Goal: Task Accomplishment & Management: Manage account settings

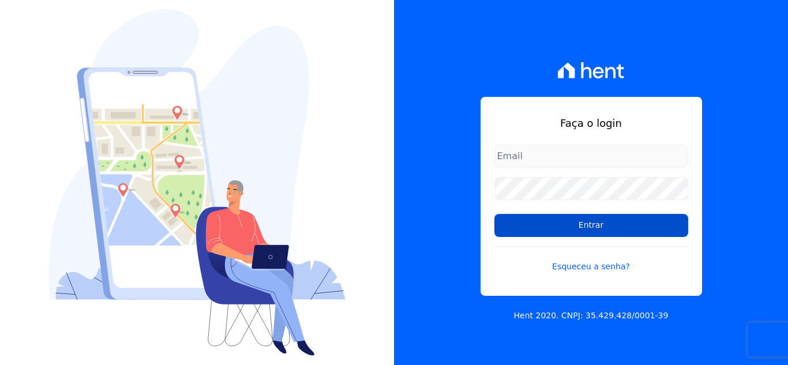
type input "thais@innovaempreendimentos.com"
click at [567, 235] on input "Entrar" at bounding box center [591, 225] width 194 height 23
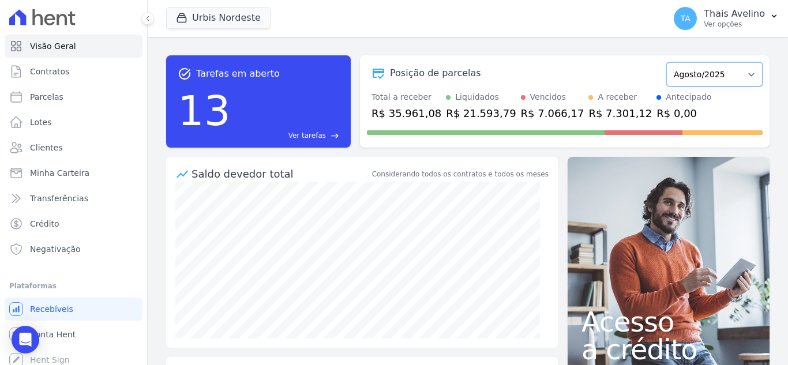
click at [722, 72] on select "Agosto/2022 Setembro/2022 Outubro/2022 Novembro/2022 Dezembro/2022 [GEOGRAPHIC_…" at bounding box center [714, 74] width 96 height 24
select select "07/2025"
click at [666, 62] on select "Agosto/2022 Setembro/2022 Outubro/2022 Novembro/2022 Dezembro/2022 [GEOGRAPHIC_…" at bounding box center [714, 74] width 96 height 24
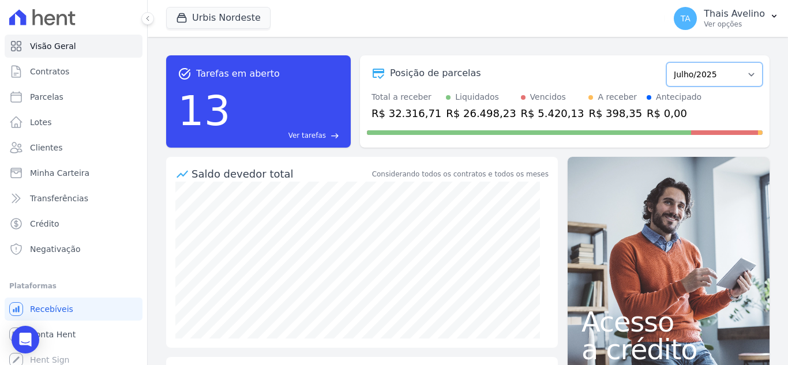
click at [709, 80] on select "Agosto/2022 Setembro/2022 Outubro/2022 Novembro/2022 Dezembro/2022 [GEOGRAPHIC_…" at bounding box center [714, 74] width 96 height 24
click at [75, 171] on span "Minha Carteira" at bounding box center [59, 173] width 59 height 12
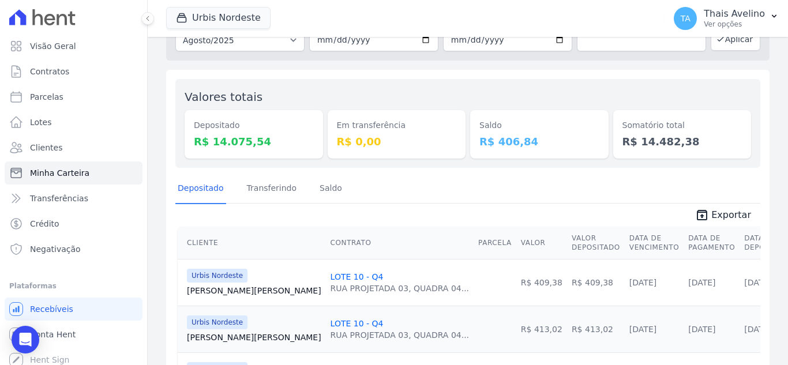
scroll to position [58, 0]
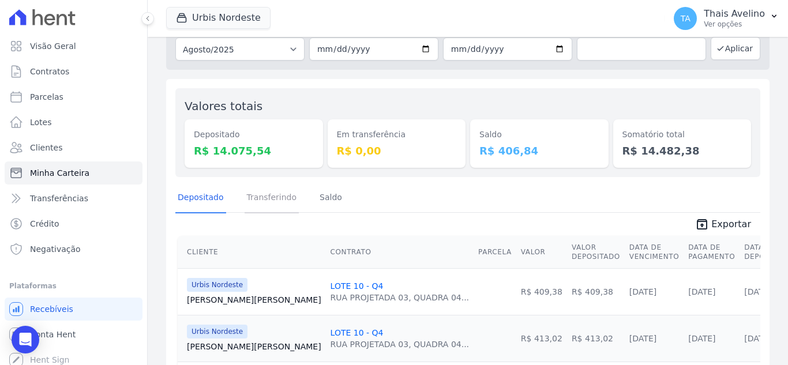
click at [258, 200] on link "Transferindo" at bounding box center [272, 198] width 55 height 30
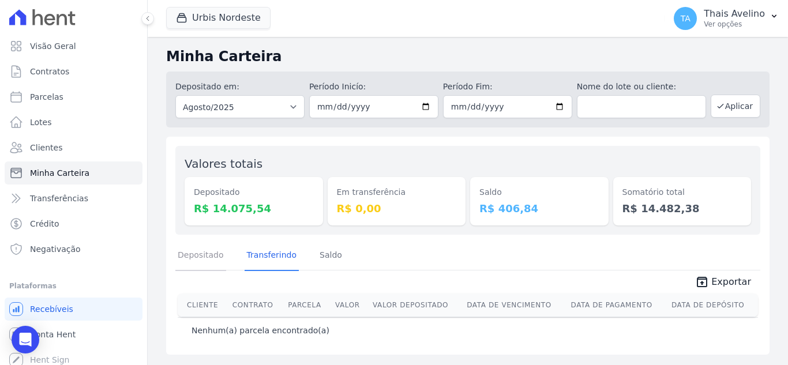
click at [211, 253] on link "Depositado" at bounding box center [200, 256] width 51 height 30
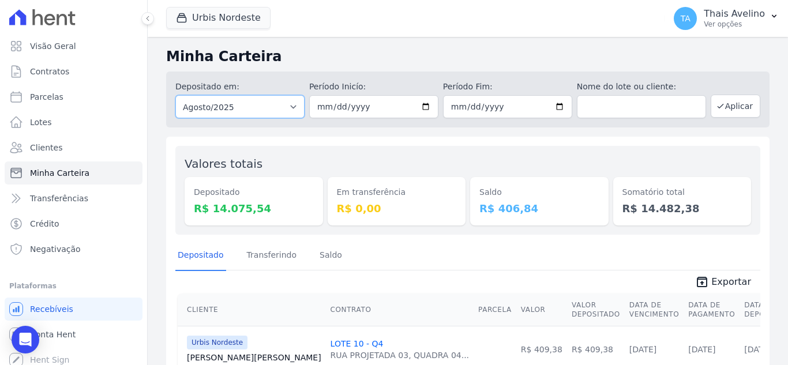
click at [249, 113] on select "Todos os meses Agosto/2022 Setembro/2022 Outubro/2022 Novembro/2022 Dezembro/20…" at bounding box center [239, 106] width 129 height 23
select select "07/2025"
click at [175, 95] on select "Todos os meses Agosto/2022 Setembro/2022 Outubro/2022 Novembro/2022 Dezembro/20…" at bounding box center [239, 106] width 129 height 23
click at [323, 111] on input "date" at bounding box center [373, 106] width 129 height 23
type input "[DATE]"
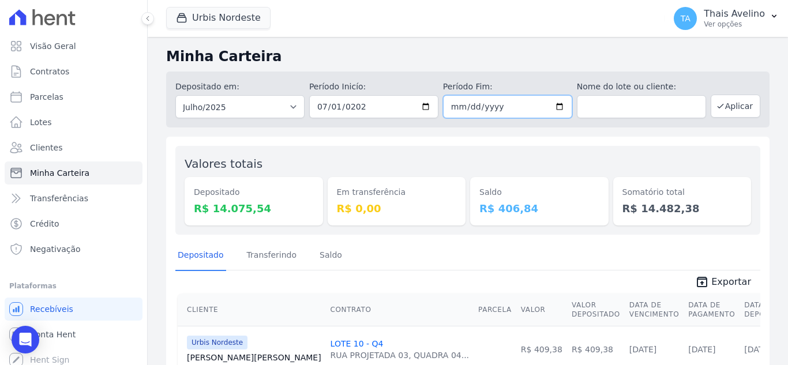
click at [459, 108] on input "date" at bounding box center [507, 106] width 129 height 23
type input "[DATE]"
click at [704, 106] on div "Depositado em: Todos os meses Agosto/2022 Setembro/2022 Outubro/2022 Novembro/2…" at bounding box center [468, 100] width 604 height 56
click at [716, 110] on icon "button" at bounding box center [720, 106] width 9 height 9
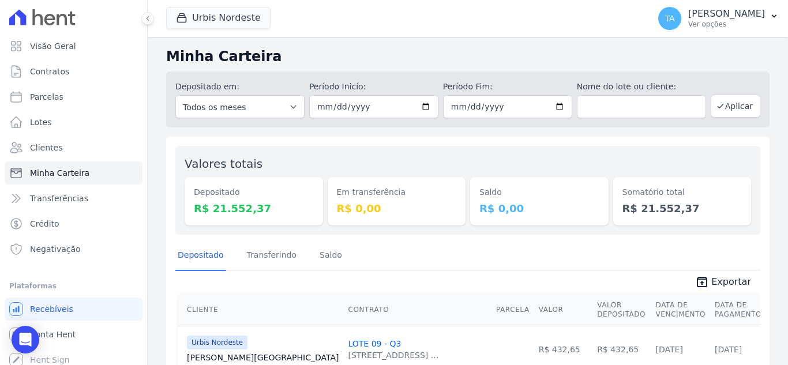
scroll to position [173, 0]
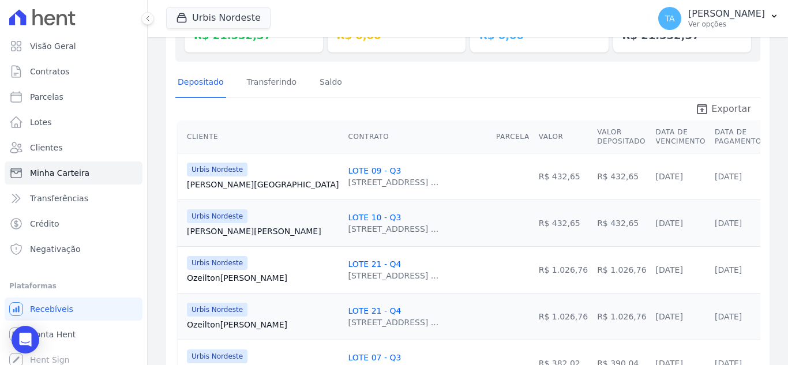
click at [724, 109] on span "Exportar" at bounding box center [731, 109] width 40 height 14
click at [383, 135] on th "Contrato" at bounding box center [417, 137] width 148 height 33
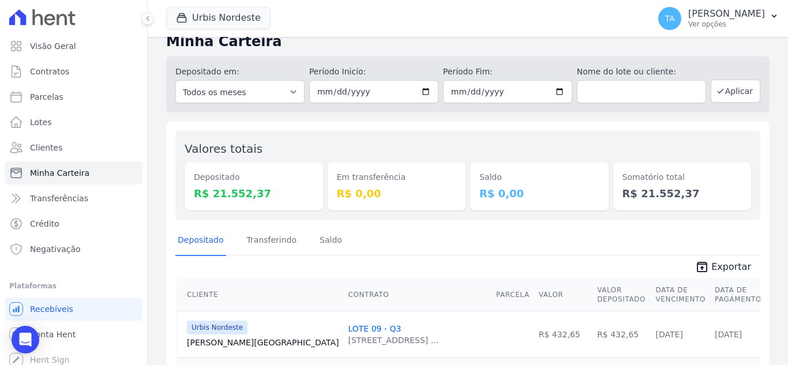
scroll to position [0, 0]
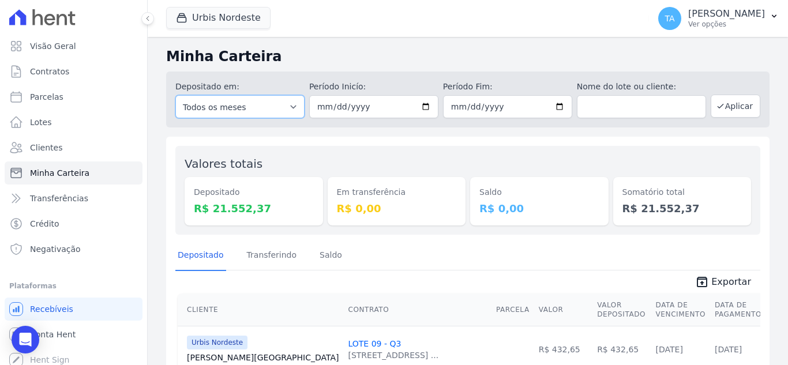
click at [245, 103] on select "Todos os meses Agosto/2022 Setembro/2022 Outubro/2022 Novembro/2022 Dezembro/20…" at bounding box center [239, 106] width 129 height 23
select select "06/2025"
click at [175, 95] on select "Todos os meses Agosto/2022 Setembro/2022 Outubro/2022 Novembro/2022 Dezembro/20…" at bounding box center [239, 106] width 129 height 23
click at [324, 107] on input "date" at bounding box center [373, 106] width 129 height 23
type input "[DATE]"
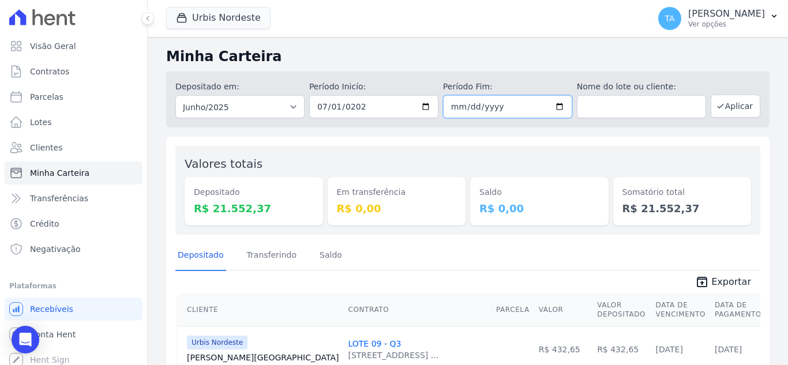
click at [453, 108] on input "date" at bounding box center [507, 106] width 129 height 23
type input "[DATE]"
click at [727, 102] on button "Aplicar" at bounding box center [736, 106] width 50 height 23
